Goal: Transaction & Acquisition: Download file/media

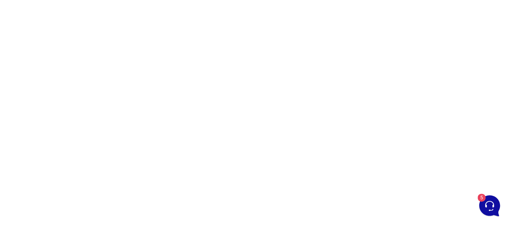
scroll to position [52, 0]
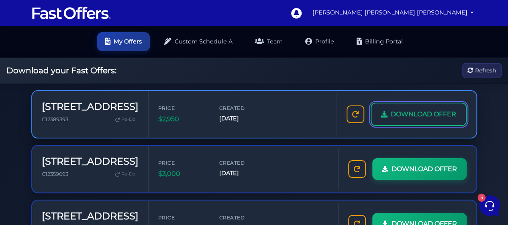
click at [429, 103] on link "DOWNLOAD OFFER" at bounding box center [419, 113] width 96 height 23
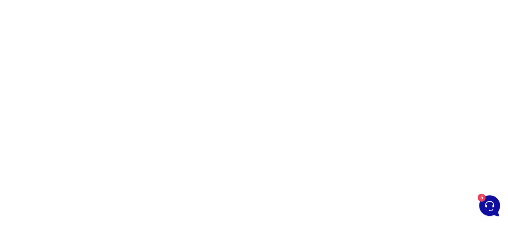
scroll to position [106, 0]
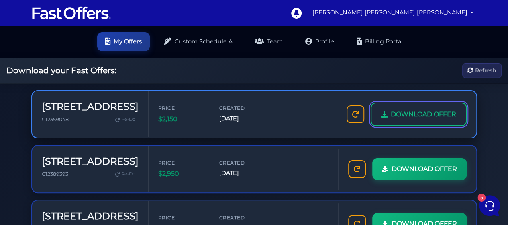
click at [425, 111] on span "DOWNLOAD OFFER" at bounding box center [423, 114] width 65 height 10
